Goal: Use online tool/utility: Use online tool/utility

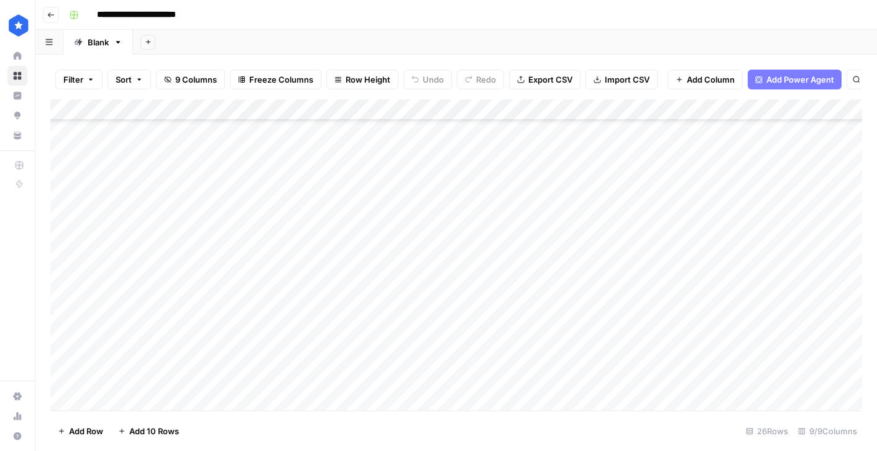
scroll to position [279, 0]
click at [301, 402] on div "Add Column" at bounding box center [456, 254] width 812 height 311
click at [407, 382] on div "Add Column" at bounding box center [456, 254] width 812 height 311
click at [261, 408] on div "Add Column" at bounding box center [456, 254] width 812 height 311
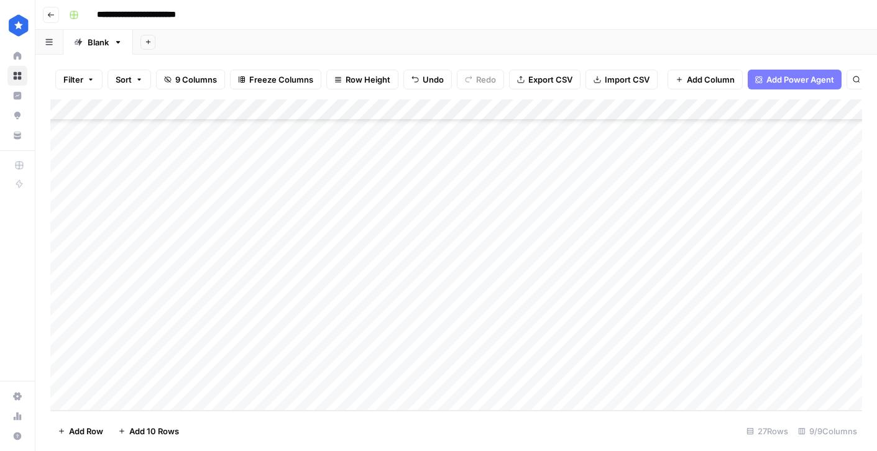
scroll to position [321, 0]
click at [364, 385] on div "Add Column" at bounding box center [456, 254] width 812 height 311
click at [278, 393] on div "Add Column" at bounding box center [456, 254] width 812 height 311
click at [364, 374] on div "Add Column" at bounding box center [456, 254] width 812 height 311
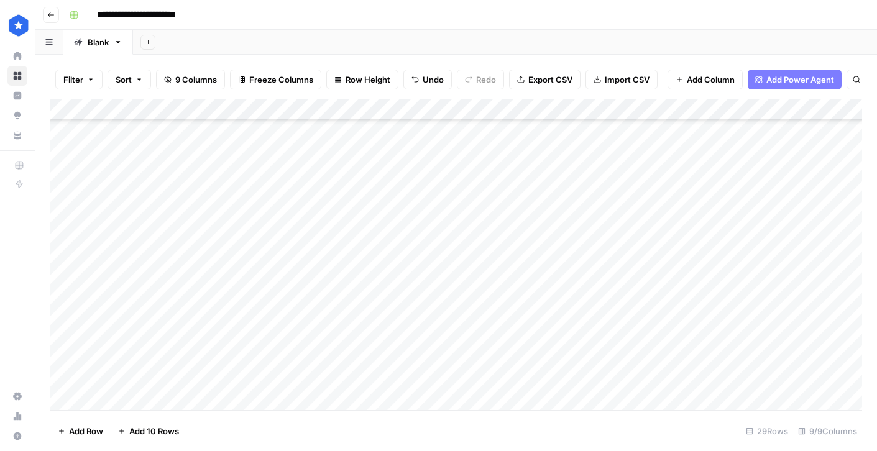
click at [266, 400] on div "Add Column" at bounding box center [456, 254] width 812 height 311
click at [354, 375] on div "Add Column" at bounding box center [456, 254] width 812 height 311
click at [289, 400] on div "Add Column" at bounding box center [456, 254] width 812 height 311
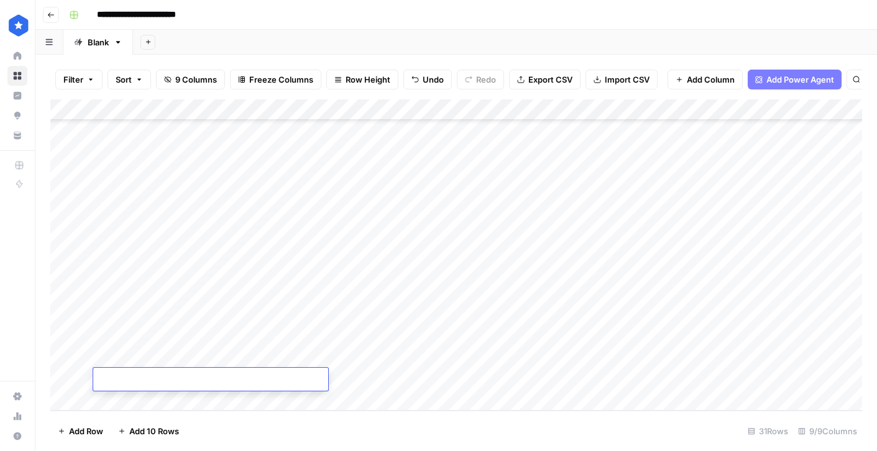
click at [398, 377] on div "Add Column" at bounding box center [456, 254] width 812 height 311
click at [250, 295] on div "Add Column" at bounding box center [456, 254] width 812 height 311
click at [418, 293] on div "Add Column" at bounding box center [456, 254] width 812 height 311
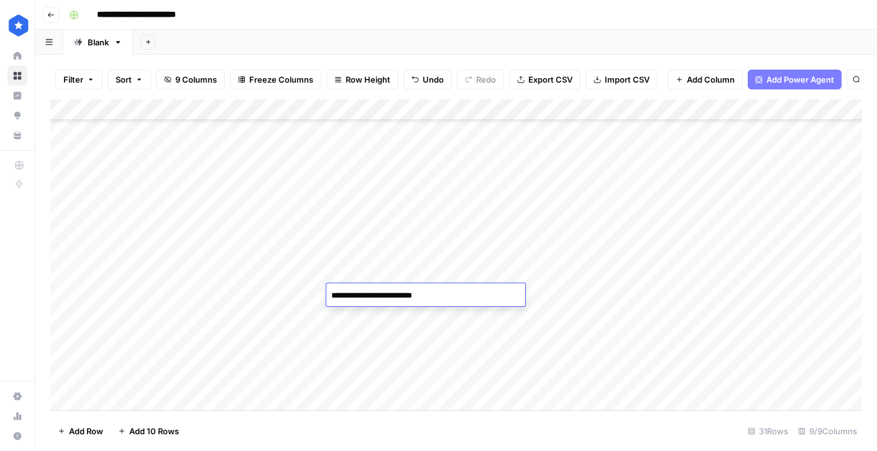
type textarea "**********"
click at [584, 296] on div "Add Column" at bounding box center [456, 254] width 812 height 311
click at [393, 318] on div "Add Column" at bounding box center [456, 254] width 812 height 311
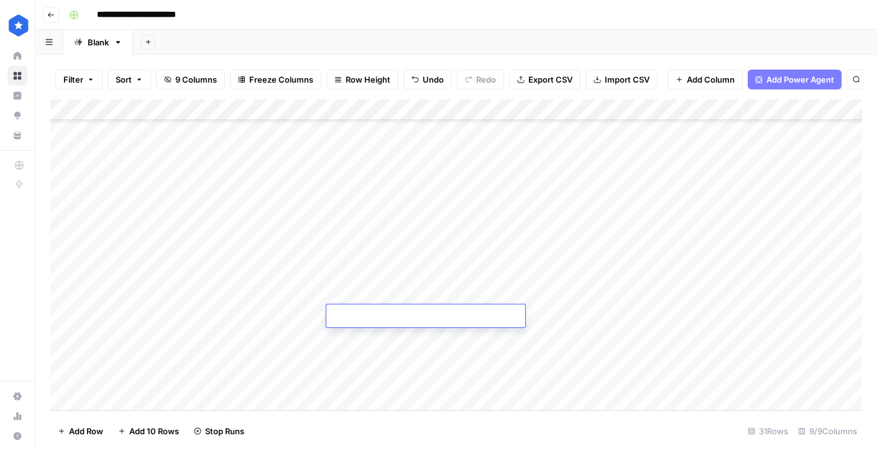
type textarea "**********"
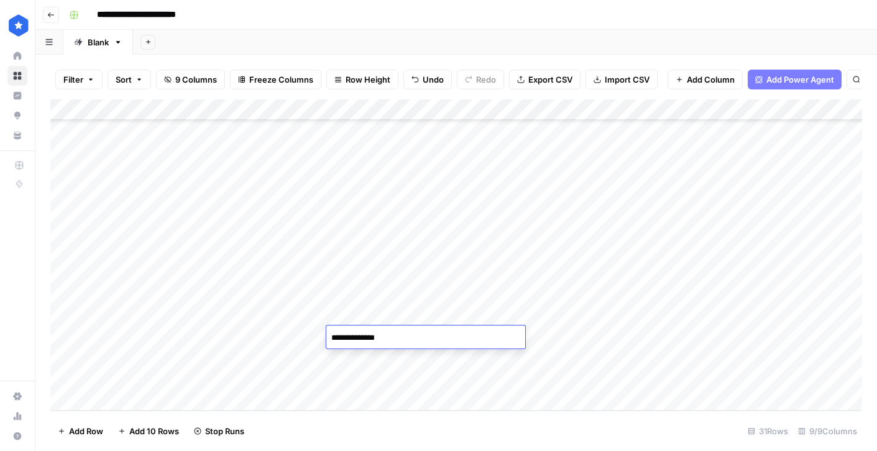
type textarea "**********"
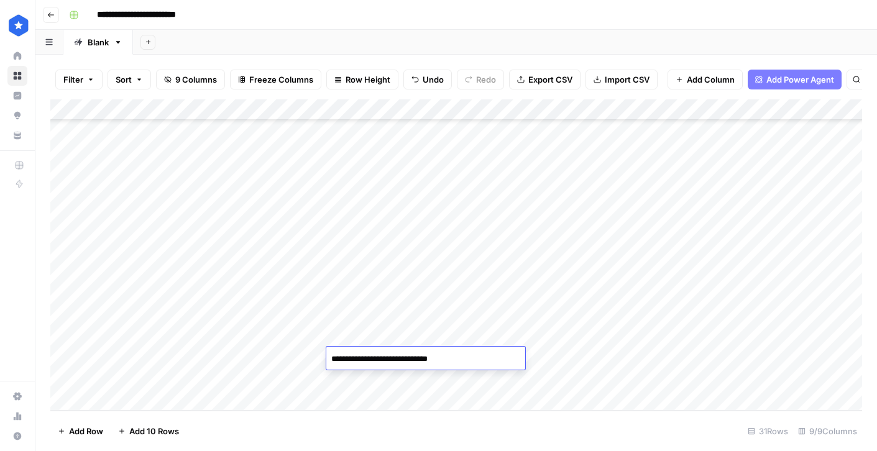
type textarea "**********"
click at [475, 374] on div "Add Column" at bounding box center [456, 254] width 812 height 311
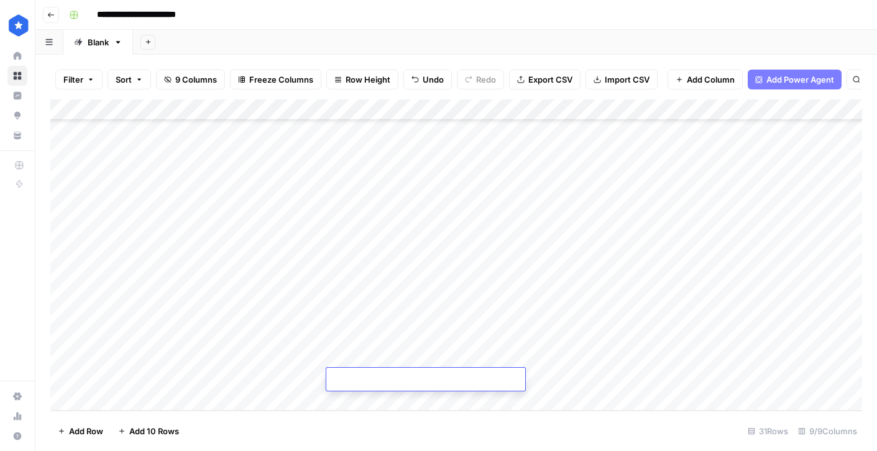
click at [475, 374] on textarea at bounding box center [425, 380] width 199 height 17
type textarea "**********"
click at [577, 313] on div "Add Column" at bounding box center [456, 254] width 812 height 311
click at [584, 335] on div "Add Column" at bounding box center [456, 254] width 812 height 311
click at [584, 357] on div "Add Column" at bounding box center [456, 254] width 812 height 311
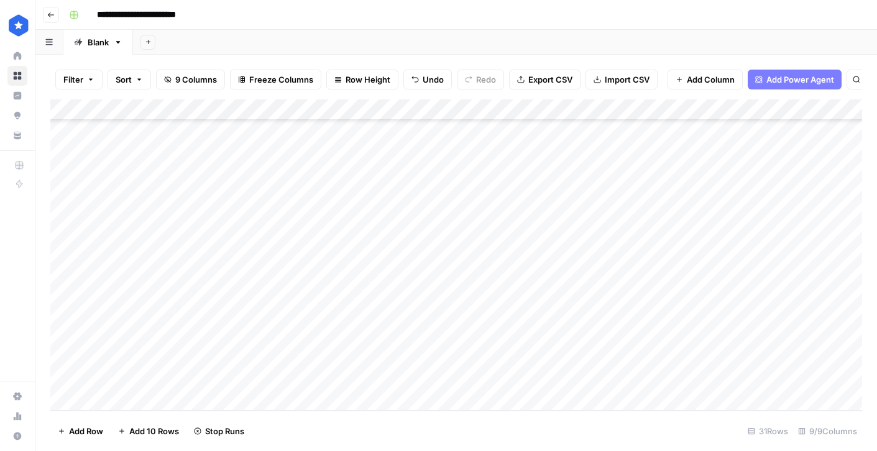
click at [585, 379] on div "Add Column" at bounding box center [456, 254] width 812 height 311
